Goal: Information Seeking & Learning: Learn about a topic

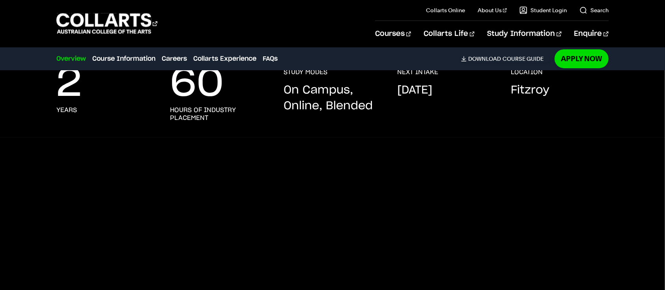
scroll to position [114, 0]
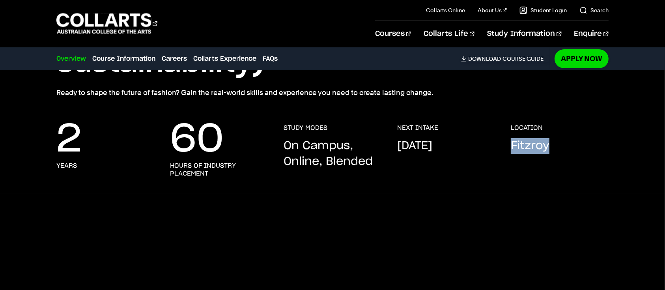
drag, startPoint x: 509, startPoint y: 144, endPoint x: 589, endPoint y: 150, distance: 80.4
click at [589, 150] on div "2 years 60 hours of industry placement STUDY MODES On Campus, Online, Blended N…" at bounding box center [332, 158] width 552 height 69
click at [589, 150] on div "LOCATION [GEOGRAPHIC_DATA]" at bounding box center [560, 151] width 98 height 54
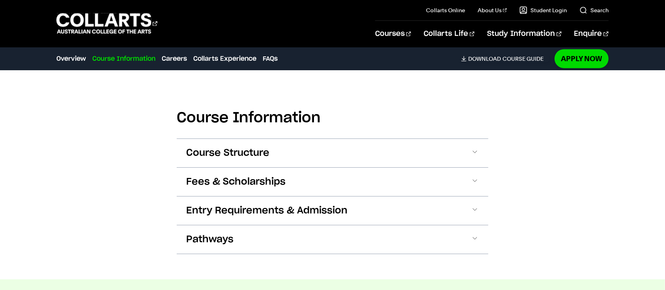
scroll to position [766, 0]
click at [425, 147] on button "Course Structure" at bounding box center [333, 153] width 312 height 28
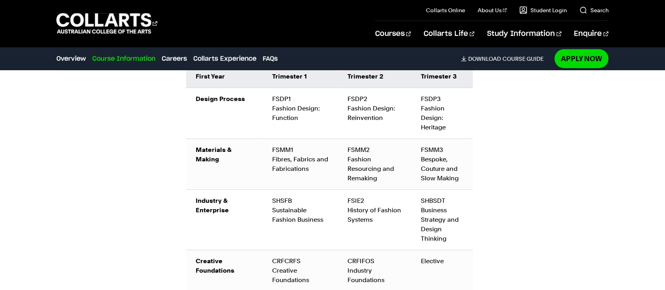
scroll to position [957, 0]
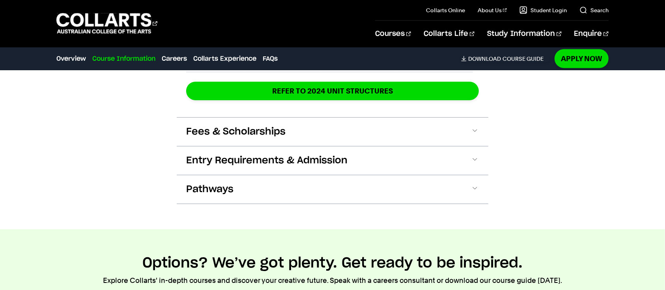
click at [369, 131] on button "Fees & Scholarships" at bounding box center [333, 132] width 312 height 28
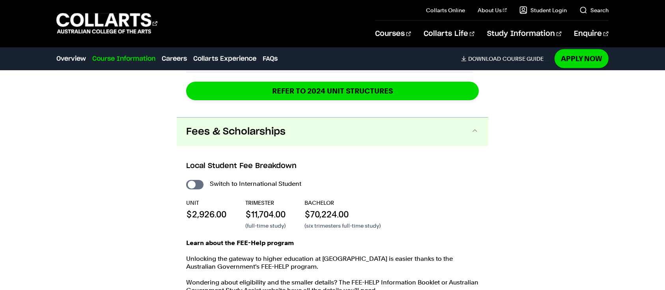
scroll to position [1448, 0]
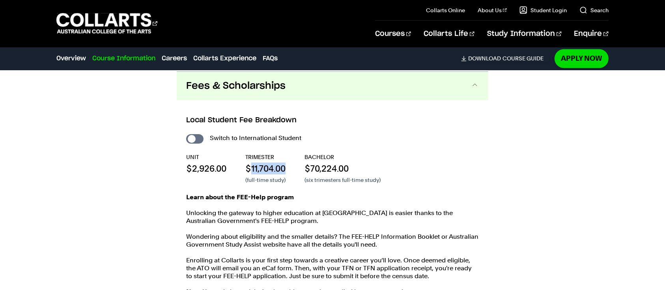
drag, startPoint x: 253, startPoint y: 167, endPoint x: 287, endPoint y: 171, distance: 35.0
click at [287, 171] on div "UNIT $2,926.00 TRIMESTER $11,704.00 (full-time study) BACHELOR $70,224.00 (six …" at bounding box center [332, 168] width 293 height 31
drag, startPoint x: 311, startPoint y: 166, endPoint x: 393, endPoint y: 172, distance: 83.1
click at [393, 172] on div "UNIT $2,926.00 TRIMESTER $11,704.00 (full-time study) BACHELOR $70,224.00 (six …" at bounding box center [332, 168] width 293 height 31
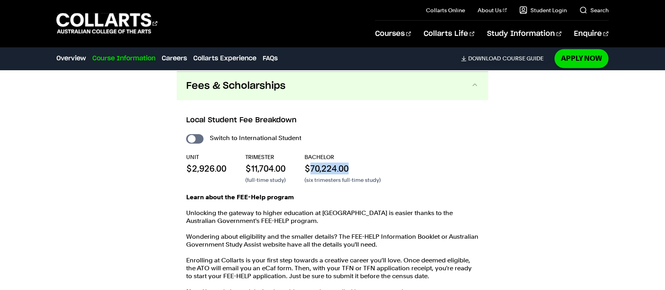
click at [393, 172] on div "UNIT $2,926.00 TRIMESTER $11,704.00 (full-time study) BACHELOR $70,224.00 (six …" at bounding box center [332, 168] width 293 height 31
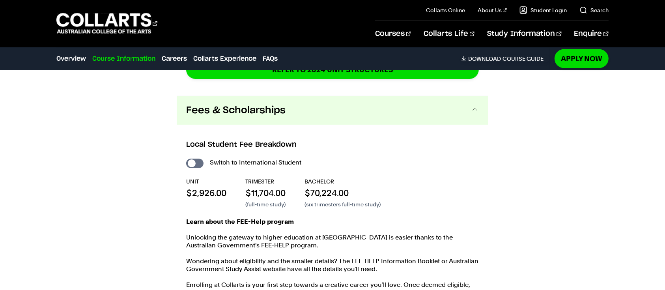
scroll to position [1423, 0]
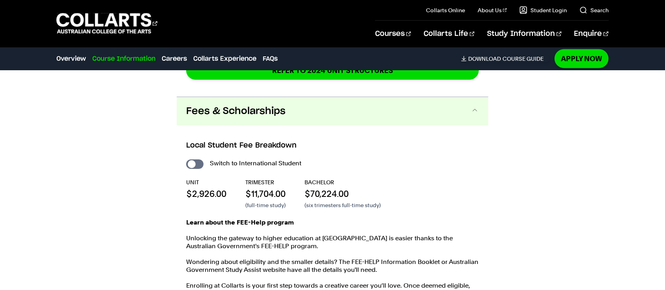
click at [199, 163] on input "International Student" at bounding box center [194, 163] width 17 height 9
checkbox input "true"
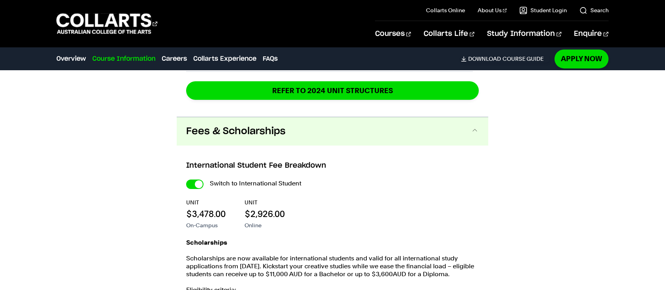
scroll to position [1651, 0]
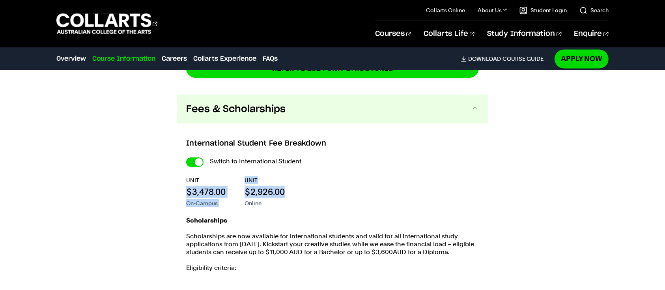
drag, startPoint x: 187, startPoint y: 179, endPoint x: 316, endPoint y: 180, distance: 128.3
click at [0, 0] on div "UNIT $3,478.00 On-Campus UNIT $2,926.00 Online" at bounding box center [0, 0] width 0 height 0
click at [0, 0] on input "International Student" at bounding box center [0, 0] width 0 height 0
checkbox input "false"
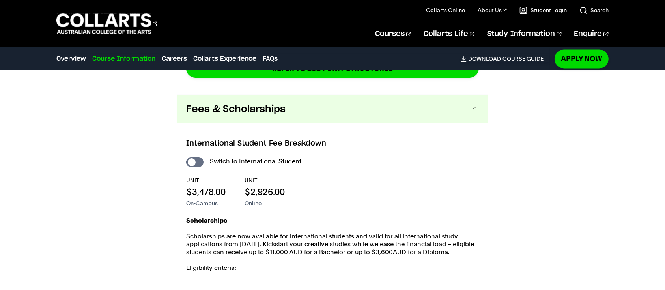
checkbox input "false"
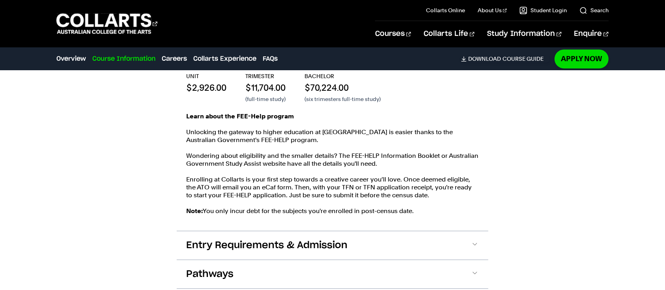
scroll to position [1530, 0]
click at [246, 248] on span "Entry Requirements & Admission" at bounding box center [266, 244] width 161 height 13
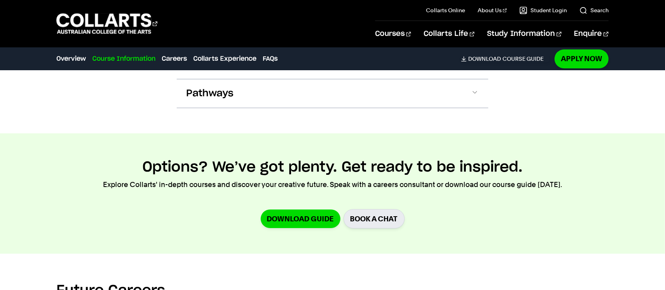
scroll to position [1931, 0]
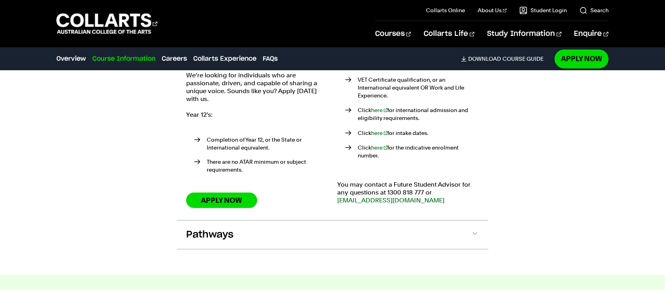
click at [298, 235] on button "Pathways" at bounding box center [333, 235] width 312 height 28
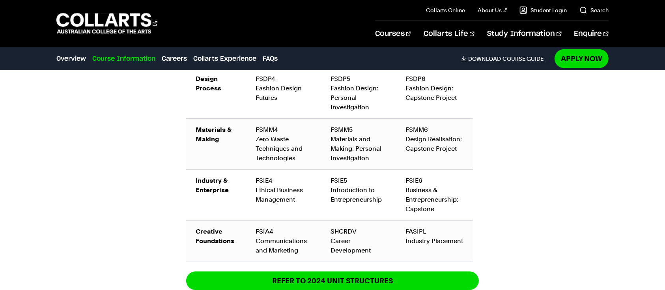
scroll to position [1222, 0]
